Goal: Transaction & Acquisition: Purchase product/service

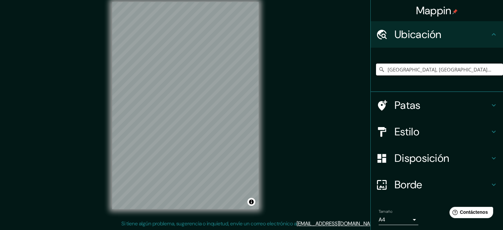
click at [389, 68] on input "Trujillo, Departamento de La Libertad, Perú" at bounding box center [439, 69] width 127 height 12
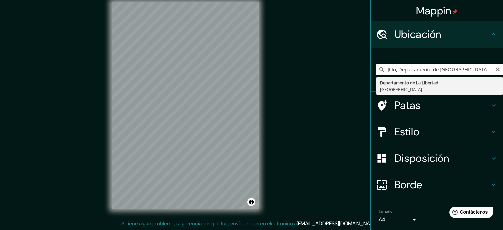
click at [480, 72] on input "jillo, Departamento de La Libertad, Perú" at bounding box center [439, 69] width 127 height 12
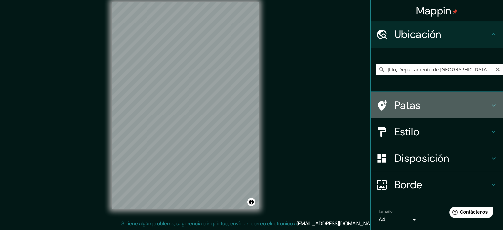
click at [426, 95] on div "Patas" at bounding box center [436, 105] width 132 height 26
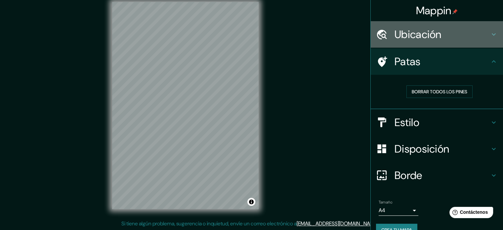
click at [440, 38] on h4 "Ubicación" at bounding box center [441, 34] width 95 height 13
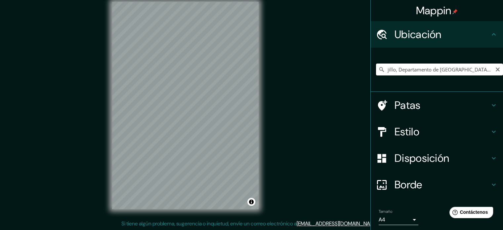
click at [420, 66] on input "jillo, Departamento de La Libertad, Perú" at bounding box center [439, 69] width 127 height 12
drag, startPoint x: 468, startPoint y: 69, endPoint x: 371, endPoint y: 78, distance: 97.6
click at [376, 78] on div "Departamento de La Libertad, Perú" at bounding box center [439, 69] width 127 height 33
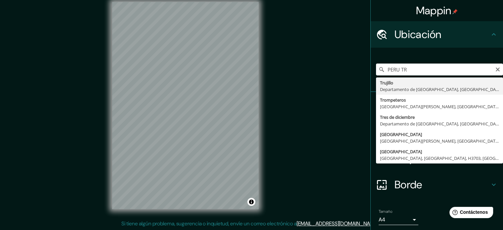
type input "Trujillo, Departamento de La Libertad, Perú"
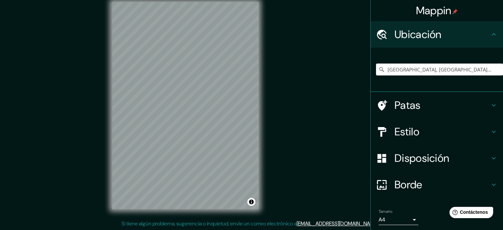
click at [489, 104] on icon at bounding box center [493, 105] width 8 height 8
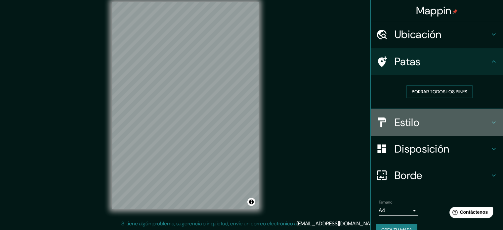
click at [484, 116] on div "Estilo" at bounding box center [436, 122] width 132 height 26
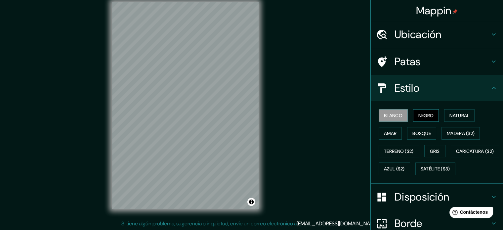
click at [424, 113] on font "Negro" at bounding box center [426, 115] width 16 height 6
click at [390, 105] on div "Blanco Negro Natural Amar Bosque Madera ($2) Terreno ($2) Gris Caricatura ($2) …" at bounding box center [436, 142] width 132 height 82
click at [386, 109] on button "Blanco" at bounding box center [392, 115] width 29 height 13
click at [386, 131] on font "Amar" at bounding box center [390, 133] width 13 height 6
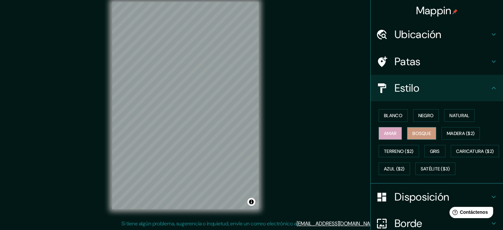
click at [414, 136] on font "Bosque" at bounding box center [421, 133] width 19 height 9
click at [446, 133] on font "Madera ($2)" at bounding box center [460, 133] width 28 height 6
click at [458, 122] on div "Blanco Negro Natural Amar Bosque Madera ($2) Terreno ($2) Gris Caricatura ($2) …" at bounding box center [439, 141] width 127 height 71
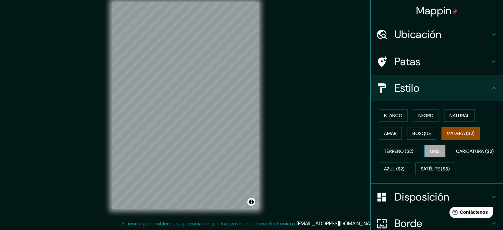
click at [430, 152] on font "Gris" at bounding box center [435, 151] width 10 height 6
click at [404, 169] on font "Azul ($2)" at bounding box center [394, 169] width 21 height 6
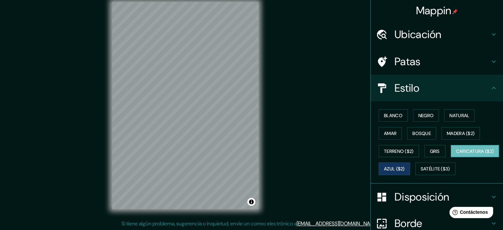
click at [456, 154] on font "Caricatura ($2)" at bounding box center [475, 151] width 38 height 6
click at [420, 172] on font "Satélite ($3)" at bounding box center [434, 169] width 29 height 6
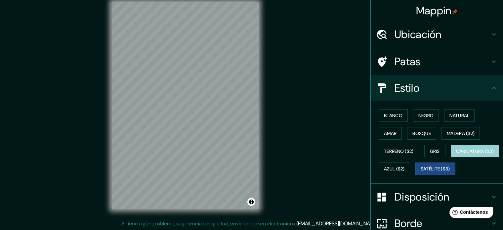
click at [456, 154] on font "Caricatura ($2)" at bounding box center [475, 151] width 38 height 6
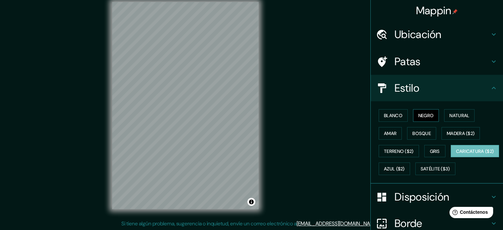
click at [421, 110] on button "Negro" at bounding box center [426, 115] width 26 height 13
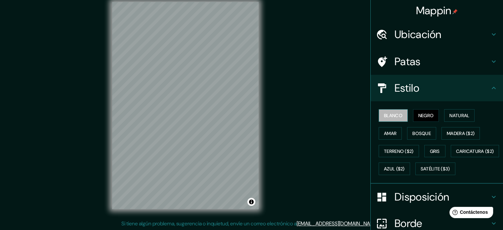
click at [399, 116] on button "Blanco" at bounding box center [392, 115] width 29 height 13
click at [431, 153] on font "Gris" at bounding box center [435, 151] width 10 height 9
click at [390, 109] on button "Blanco" at bounding box center [392, 115] width 29 height 13
click at [391, 130] on font "Amar" at bounding box center [390, 133] width 13 height 6
click at [422, 114] on font "Negro" at bounding box center [426, 115] width 16 height 6
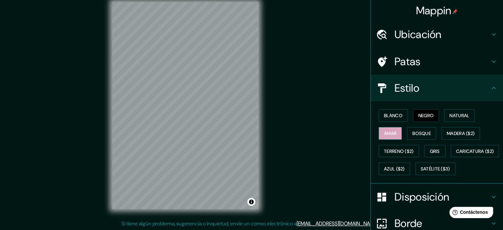
click at [388, 133] on font "Amar" at bounding box center [390, 133] width 13 height 6
click at [384, 111] on font "Blanco" at bounding box center [393, 115] width 19 height 9
click at [427, 122] on div "Blanco Negro Natural Amar Bosque Madera ($2) Terreno ($2) Gris Caricatura ($2) …" at bounding box center [439, 141] width 127 height 71
click at [426, 116] on font "Negro" at bounding box center [426, 115] width 16 height 6
click at [490, 86] on icon at bounding box center [493, 88] width 8 height 8
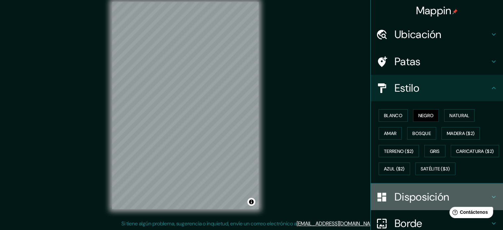
click at [427, 204] on font "Disposición" at bounding box center [421, 197] width 55 height 14
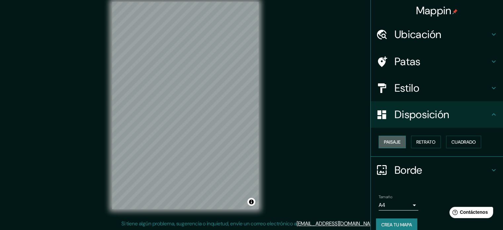
click at [384, 140] on font "Paisaje" at bounding box center [392, 142] width 17 height 6
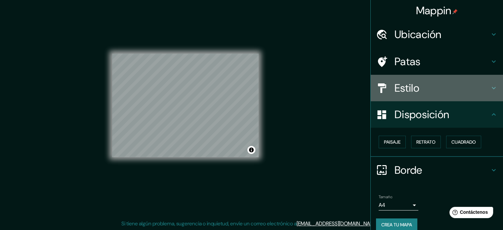
click at [427, 82] on h4 "Estilo" at bounding box center [441, 87] width 95 height 13
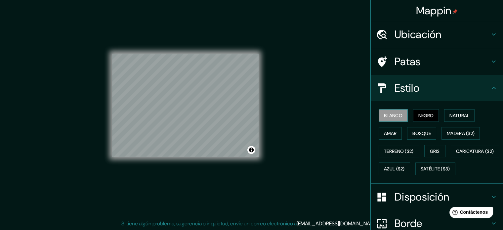
click at [384, 116] on font "Blanco" at bounding box center [393, 115] width 19 height 6
click at [386, 136] on font "Amar" at bounding box center [390, 133] width 13 height 9
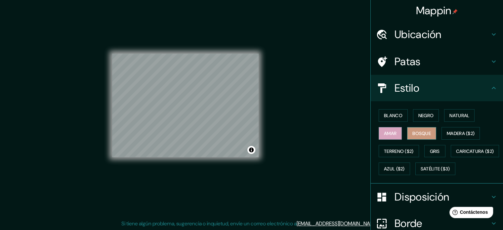
click at [423, 131] on font "Bosque" at bounding box center [421, 133] width 19 height 6
click at [422, 113] on font "Negro" at bounding box center [426, 115] width 16 height 6
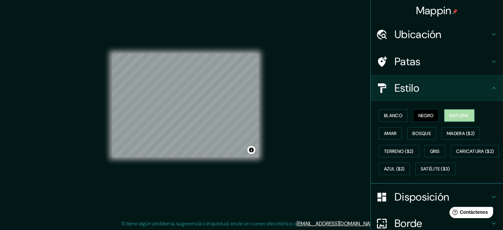
click at [458, 119] on font "Natural" at bounding box center [459, 115] width 20 height 9
click at [426, 116] on font "Negro" at bounding box center [426, 115] width 16 height 6
click at [418, 204] on font "Disposición" at bounding box center [421, 197] width 55 height 14
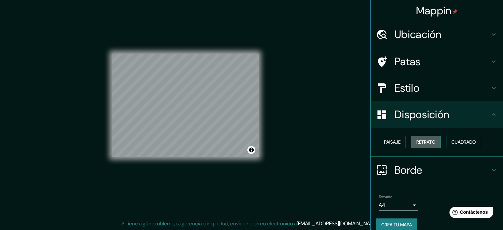
click at [428, 138] on font "Retrato" at bounding box center [425, 141] width 19 height 9
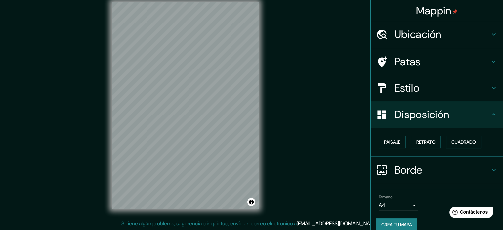
click at [451, 138] on font "Cuadrado" at bounding box center [463, 141] width 24 height 9
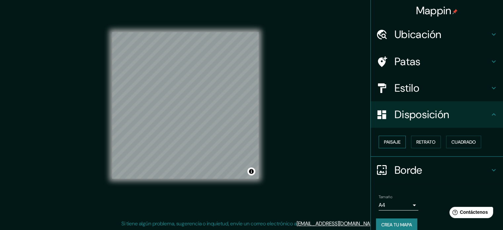
click at [386, 137] on font "Paisaje" at bounding box center [392, 141] width 17 height 9
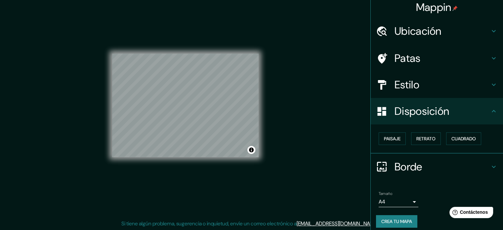
scroll to position [8, 0]
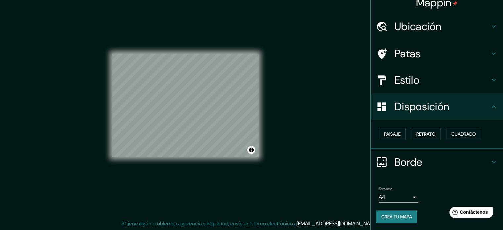
click at [386, 217] on font "Crea tu mapa" at bounding box center [396, 216] width 31 height 6
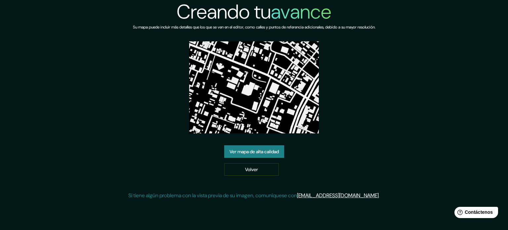
click at [253, 152] on font "Ver mapa de alta calidad" at bounding box center [253, 151] width 49 height 6
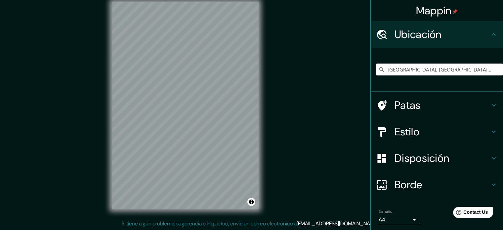
click at [414, 65] on input "[GEOGRAPHIC_DATA], [GEOGRAPHIC_DATA], [GEOGRAPHIC_DATA]" at bounding box center [439, 69] width 127 height 12
click at [482, 68] on input "[GEOGRAPHIC_DATA], [GEOGRAPHIC_DATA], [GEOGRAPHIC_DATA]" at bounding box center [439, 69] width 127 height 12
click at [483, 68] on input "[GEOGRAPHIC_DATA], [GEOGRAPHIC_DATA], [GEOGRAPHIC_DATA]" at bounding box center [439, 69] width 127 height 12
drag, startPoint x: 483, startPoint y: 68, endPoint x: 369, endPoint y: 67, distance: 114.0
click at [370, 67] on div "[GEOGRAPHIC_DATA], [GEOGRAPHIC_DATA], [GEOGRAPHIC_DATA]" at bounding box center [436, 70] width 132 height 44
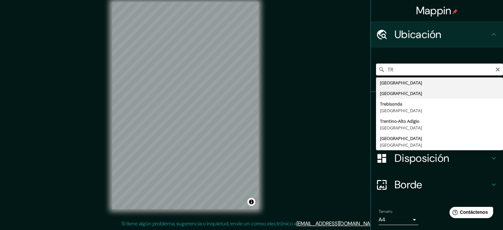
type input "T"
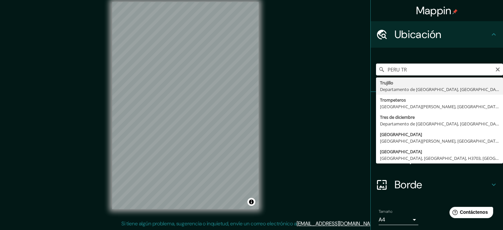
type input "[GEOGRAPHIC_DATA], [GEOGRAPHIC_DATA], [GEOGRAPHIC_DATA]"
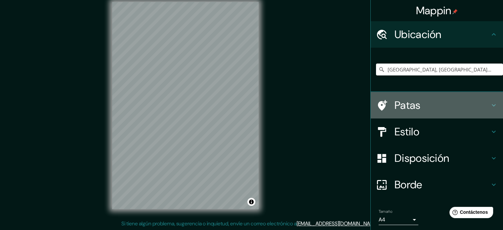
click at [430, 107] on h4 "Patas" at bounding box center [441, 104] width 95 height 13
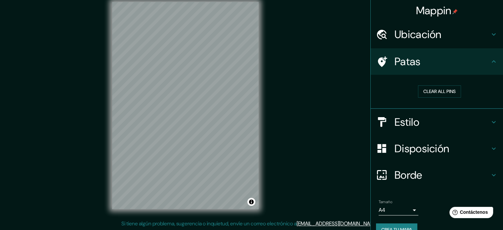
click at [446, 114] on div "Estilo" at bounding box center [436, 122] width 132 height 26
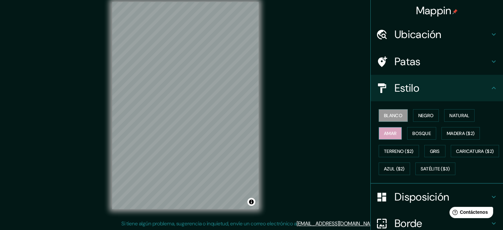
click at [385, 133] on font "Amar" at bounding box center [390, 133] width 13 height 6
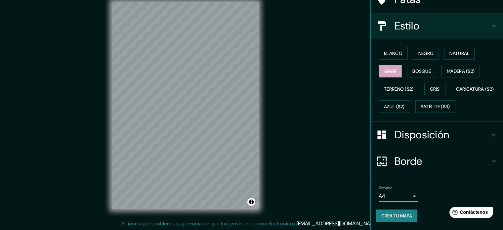
click at [433, 141] on font "Disposición" at bounding box center [421, 135] width 55 height 14
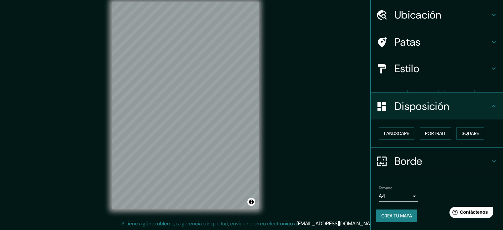
scroll to position [8, 0]
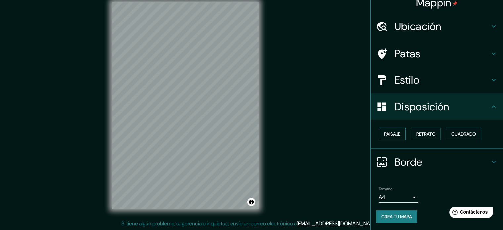
click at [395, 136] on font "Paisaje" at bounding box center [392, 134] width 17 height 9
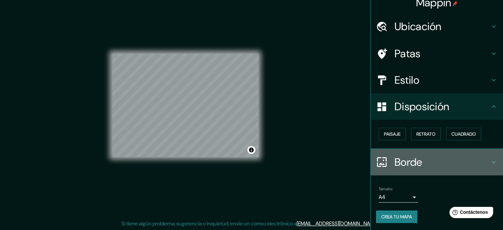
click at [489, 158] on icon at bounding box center [493, 162] width 8 height 8
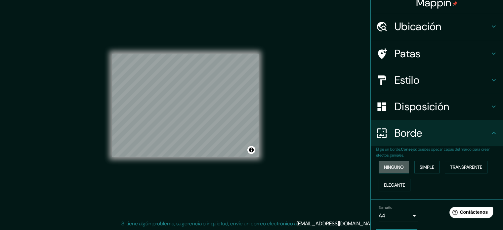
click at [378, 169] on button "Ninguno" at bounding box center [393, 167] width 30 height 13
click at [422, 168] on font "Simple" at bounding box center [426, 167] width 15 height 6
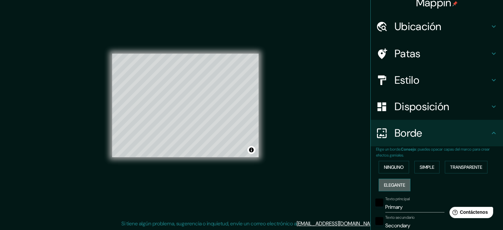
click at [388, 187] on font "Elegante" at bounding box center [394, 185] width 21 height 6
click at [466, 161] on button "Transparente" at bounding box center [465, 167] width 43 height 13
click at [385, 166] on font "Ninguno" at bounding box center [394, 167] width 20 height 6
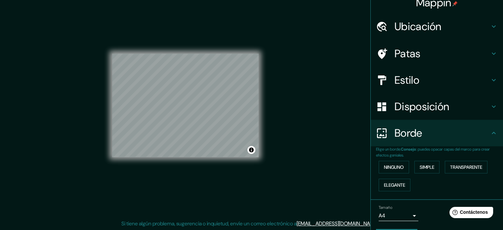
click at [450, 111] on h4 "Disposición" at bounding box center [441, 106] width 95 height 13
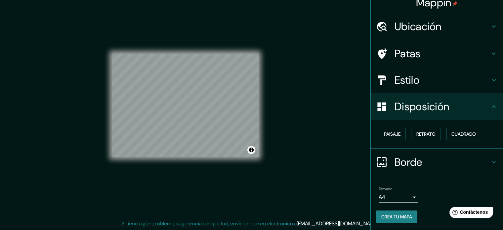
click at [451, 133] on font "Cuadrado" at bounding box center [463, 134] width 24 height 6
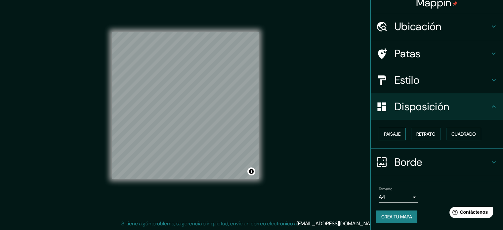
click at [384, 136] on font "Paisaje" at bounding box center [392, 134] width 17 height 9
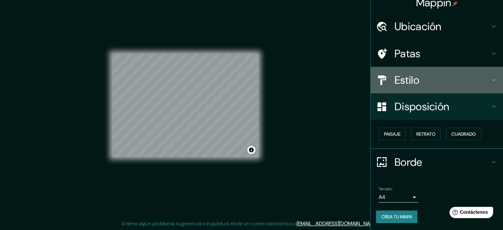
click at [411, 76] on font "Estilo" at bounding box center [406, 80] width 25 height 14
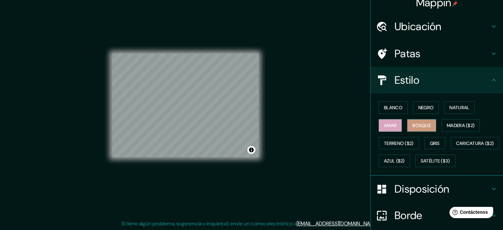
click at [415, 121] on font "Bosque" at bounding box center [421, 125] width 19 height 9
click at [452, 101] on button "Natural" at bounding box center [459, 107] width 30 height 13
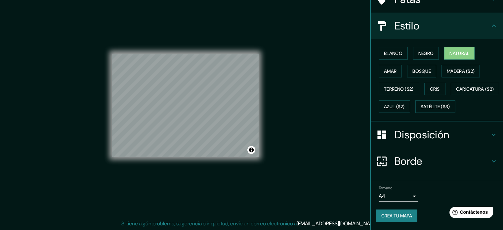
scroll to position [78, 0]
click at [385, 223] on div "Tamaño A4 single Crea tu mapa" at bounding box center [437, 205] width 122 height 44
click at [394, 216] on font "Crea tu mapa" at bounding box center [396, 215] width 31 height 6
click at [386, 214] on div "Crea tu mapa" at bounding box center [437, 215] width 122 height 13
click at [288, 128] on div "Mappin Ubicación Trujillo, Departamento de La Libertad, Perú Patas Estilo Blanc…" at bounding box center [251, 110] width 503 height 239
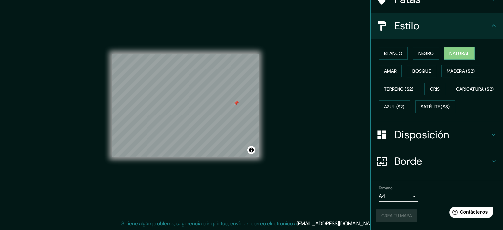
click at [287, 128] on div "Mappin Ubicación Trujillo, Departamento de La Libertad, Perú Patas Estilo Blanc…" at bounding box center [251, 110] width 503 height 239
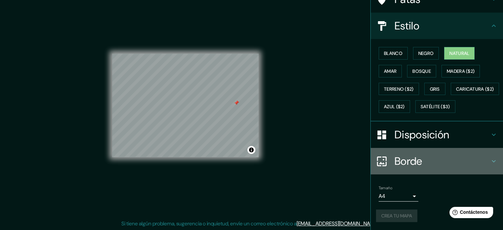
click at [414, 164] on font "Borde" at bounding box center [408, 161] width 28 height 14
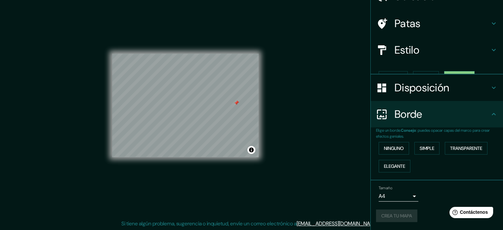
scroll to position [26, 0]
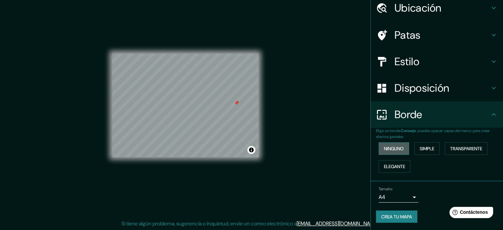
click at [384, 145] on font "Ninguno" at bounding box center [394, 148] width 20 height 6
click at [410, 151] on div "Ninguno Simple Transparente Elegante" at bounding box center [439, 157] width 127 height 36
click at [419, 149] on font "Simple" at bounding box center [426, 148] width 15 height 6
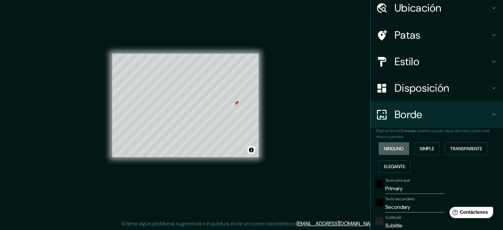
click at [388, 148] on font "Ninguno" at bounding box center [394, 148] width 20 height 6
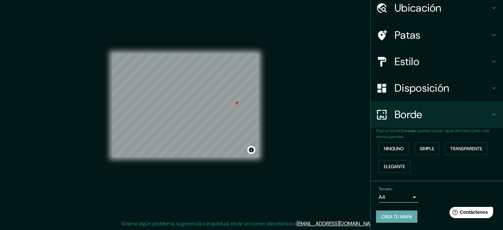
click at [389, 217] on font "Crea tu mapa" at bounding box center [396, 216] width 31 height 6
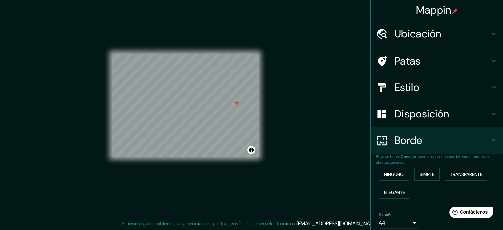
scroll to position [0, 0]
click at [414, 125] on div "Disposición" at bounding box center [436, 114] width 132 height 26
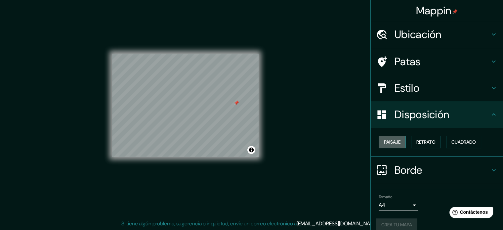
click at [393, 139] on font "Paisaje" at bounding box center [392, 142] width 17 height 6
click at [423, 139] on font "Retrato" at bounding box center [425, 142] width 19 height 6
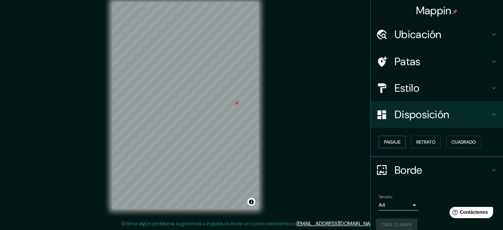
click at [390, 142] on font "Paisaje" at bounding box center [392, 142] width 17 height 6
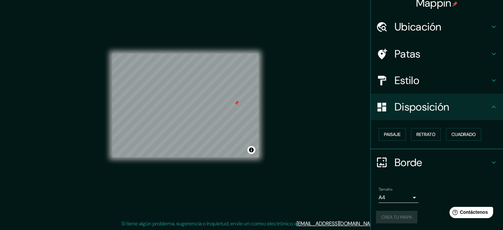
scroll to position [8, 0]
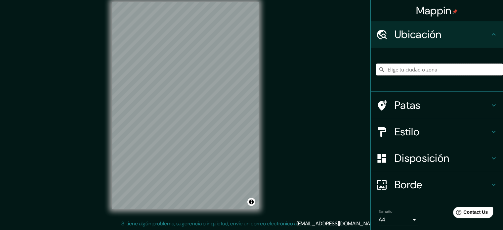
click at [404, 68] on input "Elige tu ciudad o zona" at bounding box center [439, 69] width 127 height 12
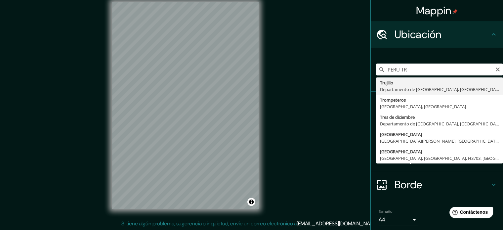
type input "Trujillo, Departamento de La Libertad, Perú"
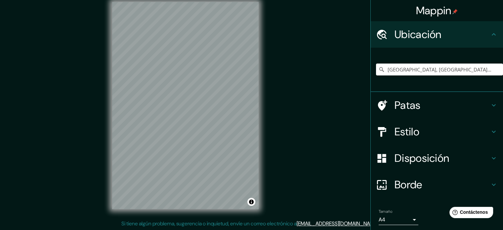
click at [418, 167] on div "Disposición" at bounding box center [436, 158] width 132 height 26
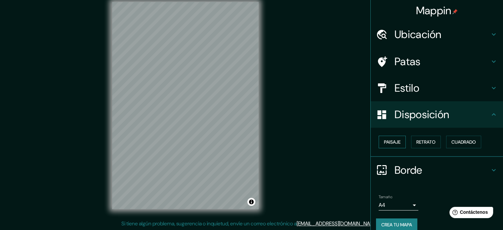
click at [389, 143] on font "Paisaje" at bounding box center [392, 142] width 17 height 6
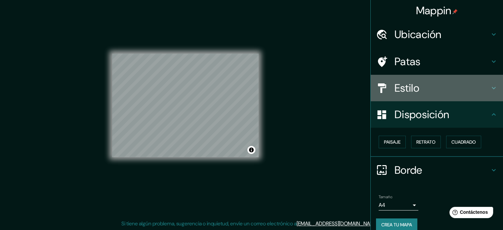
click at [406, 88] on font "Estilo" at bounding box center [406, 88] width 25 height 14
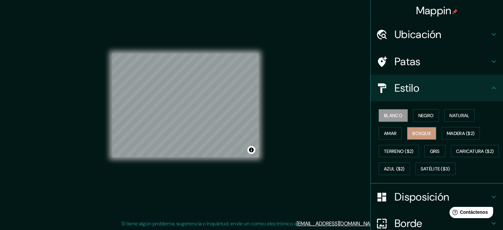
click at [416, 133] on font "Bosque" at bounding box center [421, 133] width 19 height 6
click at [457, 117] on font "Natural" at bounding box center [459, 115] width 20 height 6
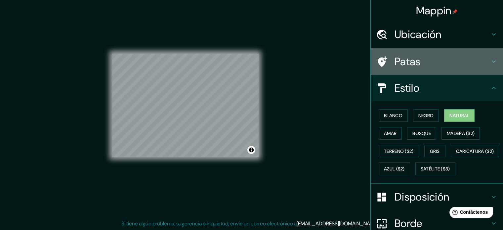
click at [414, 52] on div "Patas" at bounding box center [436, 61] width 132 height 26
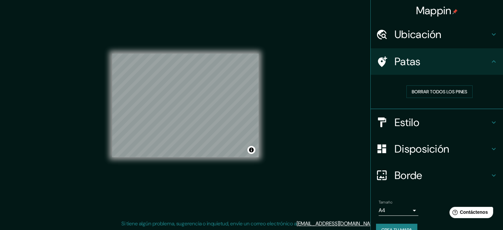
click at [429, 170] on h4 "Borde" at bounding box center [441, 175] width 95 height 13
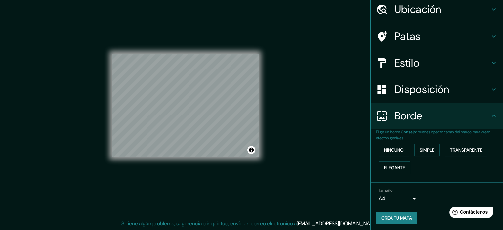
scroll to position [26, 0]
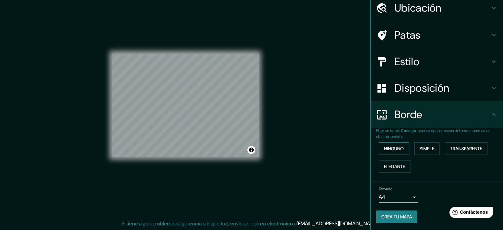
click at [395, 147] on font "Ninguno" at bounding box center [394, 148] width 20 height 6
click at [394, 214] on font "Crea tu mapa" at bounding box center [396, 216] width 31 height 6
click at [391, 215] on font "Crea tu mapa" at bounding box center [396, 216] width 31 height 6
click at [381, 217] on font "Crea tu mapa" at bounding box center [396, 216] width 31 height 6
click at [381, 217] on div "Crea tu mapa" at bounding box center [437, 216] width 122 height 13
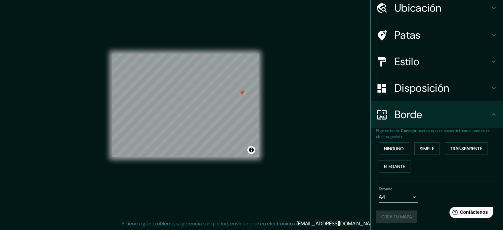
click at [381, 217] on div "Crea tu mapa" at bounding box center [437, 216] width 122 height 13
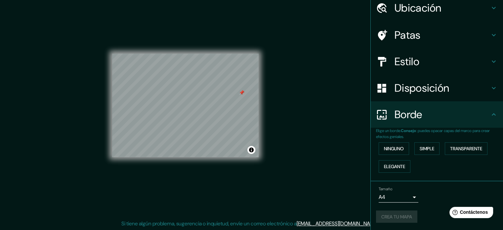
click at [381, 217] on div "Crea tu mapa" at bounding box center [437, 216] width 122 height 13
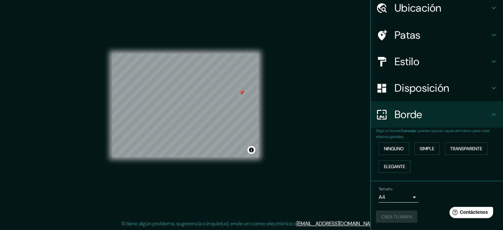
click at [381, 217] on div "Crea tu mapa" at bounding box center [437, 216] width 122 height 13
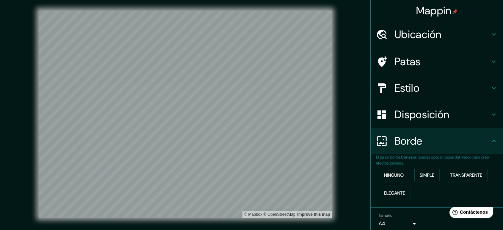
scroll to position [9, 0]
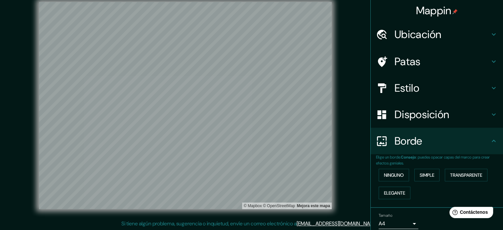
click at [422, 40] on font "Ubicación" at bounding box center [417, 34] width 47 height 14
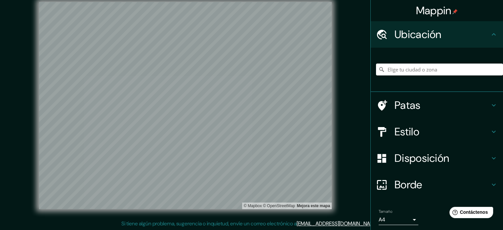
drag, startPoint x: 401, startPoint y: 61, endPoint x: 397, endPoint y: 76, distance: 15.2
click at [401, 61] on div at bounding box center [439, 69] width 127 height 33
click at [397, 76] on div at bounding box center [439, 69] width 127 height 33
click at [391, 68] on input "Elige tu ciudad o zona" at bounding box center [439, 69] width 127 height 12
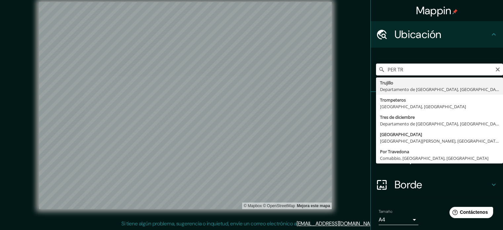
type input "Trujillo, Departamento de La Libertad, Perú"
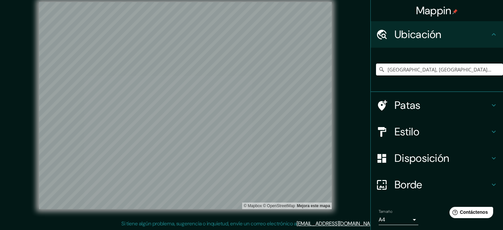
click at [419, 183] on h4 "Borde" at bounding box center [441, 184] width 95 height 13
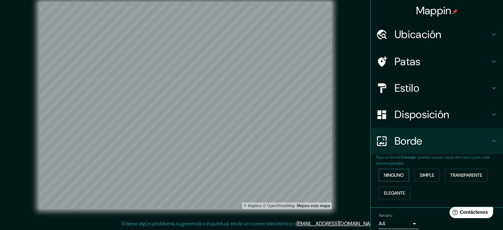
click at [389, 176] on font "Ninguno" at bounding box center [394, 175] width 20 height 6
click at [412, 123] on div "Disposición" at bounding box center [436, 114] width 132 height 26
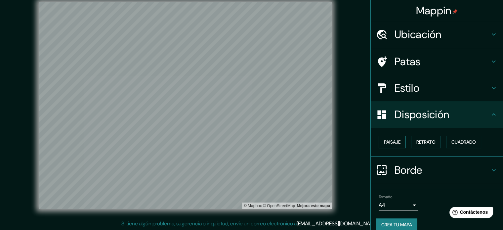
click at [389, 144] on font "Paisaje" at bounding box center [392, 141] width 17 height 9
click at [387, 142] on font "Paisaje" at bounding box center [392, 142] width 17 height 6
click at [403, 92] on font "Estilo" at bounding box center [406, 88] width 25 height 14
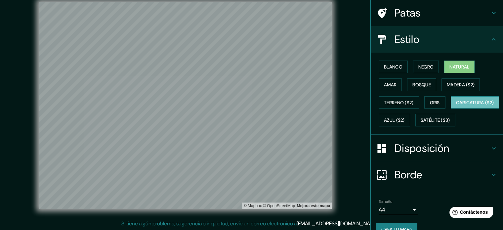
scroll to position [45, 0]
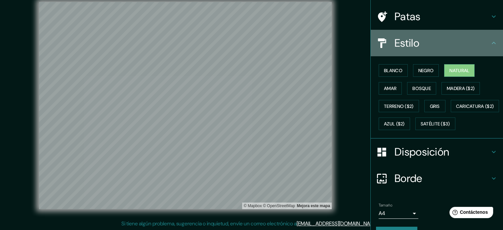
click at [399, 50] on div "Estilo" at bounding box center [436, 43] width 132 height 26
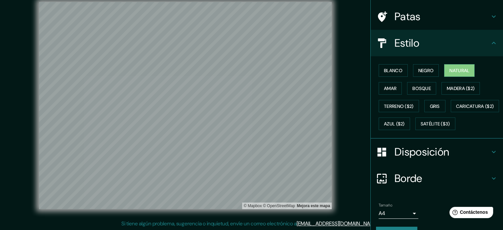
click at [406, 165] on div "Disposición" at bounding box center [436, 151] width 132 height 26
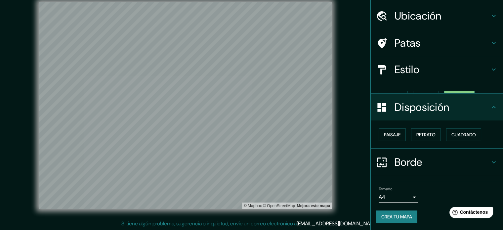
scroll to position [8, 0]
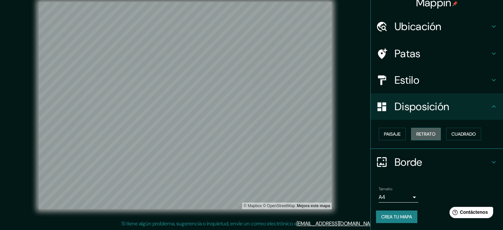
click at [416, 131] on font "Retrato" at bounding box center [425, 134] width 19 height 9
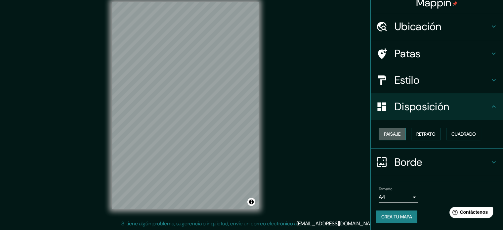
click at [387, 136] on font "Paisaje" at bounding box center [392, 134] width 17 height 9
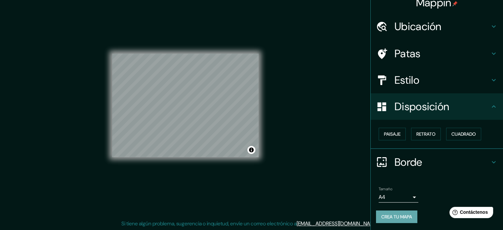
click at [381, 213] on font "Crea tu mapa" at bounding box center [396, 216] width 31 height 6
